Goal: Find contact information: Find contact information

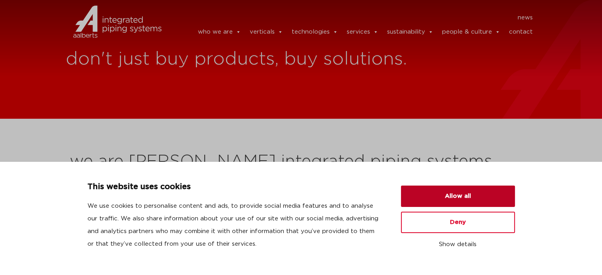
click at [449, 196] on button "Allow all" at bounding box center [458, 196] width 114 height 21
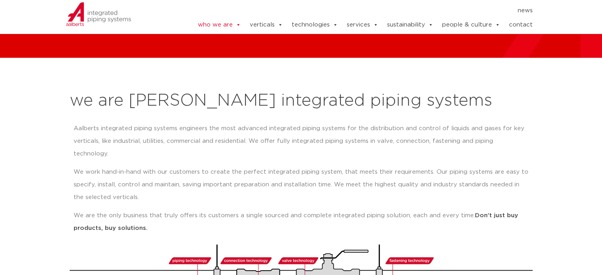
scroll to position [79, 0]
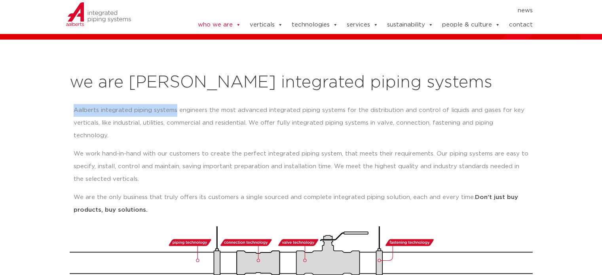
drag, startPoint x: 76, startPoint y: 110, endPoint x: 174, endPoint y: 110, distance: 98.9
click at [174, 110] on p "Aalberts integrated piping systems engineers the most advanced integrated pipin…" at bounding box center [301, 123] width 455 height 38
copy p "[PERSON_NAME] integrated piping systems"
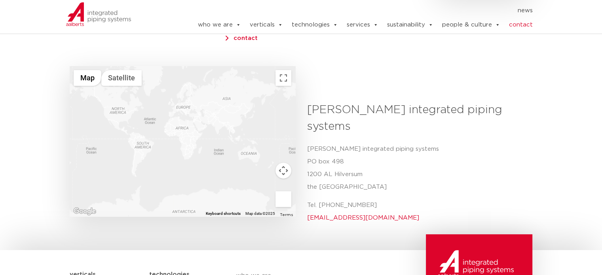
scroll to position [277, 0]
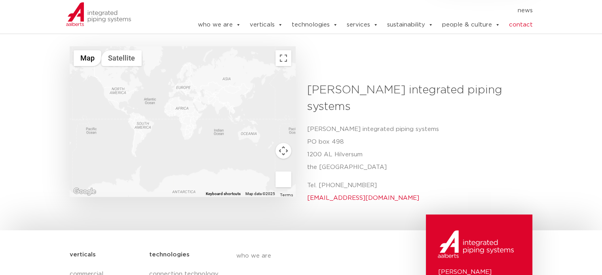
click at [369, 123] on p "Aalberts integrated piping systems PO box 498 1200 AL Hilversum the Netherlands" at bounding box center [417, 148] width 220 height 51
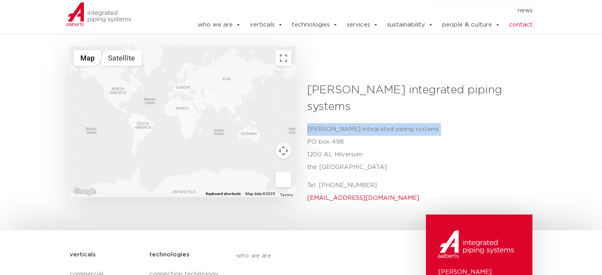
click at [369, 123] on p "Aalberts integrated piping systems PO box 498 1200 AL Hilversum the Netherlands" at bounding box center [417, 148] width 220 height 51
copy p "[PERSON_NAME] integrated piping systems"
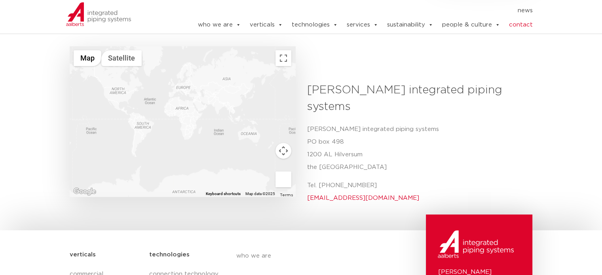
click at [389, 82] on h3 "[PERSON_NAME] integrated piping systems" at bounding box center [417, 98] width 220 height 33
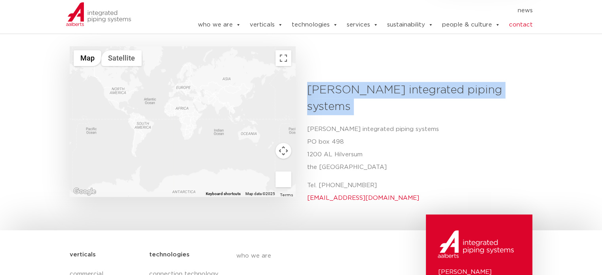
click at [389, 82] on h3 "[PERSON_NAME] integrated piping systems" at bounding box center [417, 98] width 220 height 33
copy h3 "[PERSON_NAME] integrated piping systems"
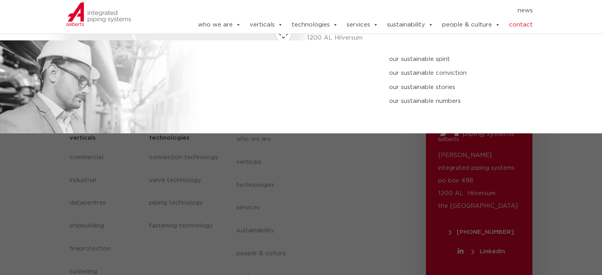
scroll to position [396, 0]
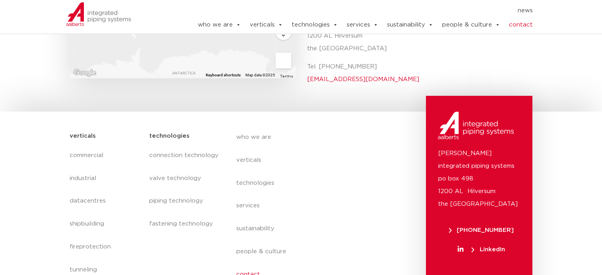
drag, startPoint x: 530, startPoint y: 203, endPoint x: 457, endPoint y: 204, distance: 73.2
click at [457, 204] on div "Aalberts integrated piping systems po box 498 1200 AL Hilversum the Netherlands…" at bounding box center [479, 217] width 106 height 243
copy span "[PHONE_NUMBER]"
drag, startPoint x: 448, startPoint y: 152, endPoint x: 496, endPoint y: 164, distance: 50.3
click at [496, 164] on p "Aalberts integrated piping systems po box 498 1200 AL Hilversum the Netherlands" at bounding box center [479, 178] width 83 height 63
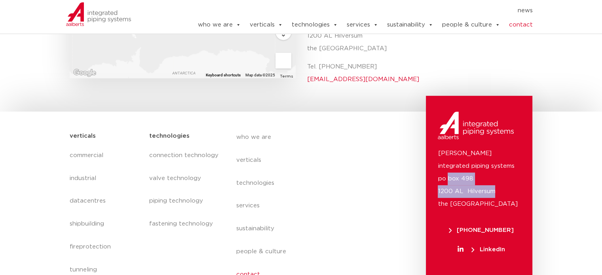
copy p "box 498 1200 AL Hilversum"
click at [456, 167] on p "Aalberts integrated piping systems po box 498 1200 AL Hilversum the Netherlands" at bounding box center [479, 178] width 83 height 63
click at [444, 164] on p "Aalberts integrated piping systems po box 498 1200 AL Hilversum the Netherlands" at bounding box center [479, 178] width 83 height 63
copy p "1200"
